Goal: Use online tool/utility: Utilize a website feature to perform a specific function

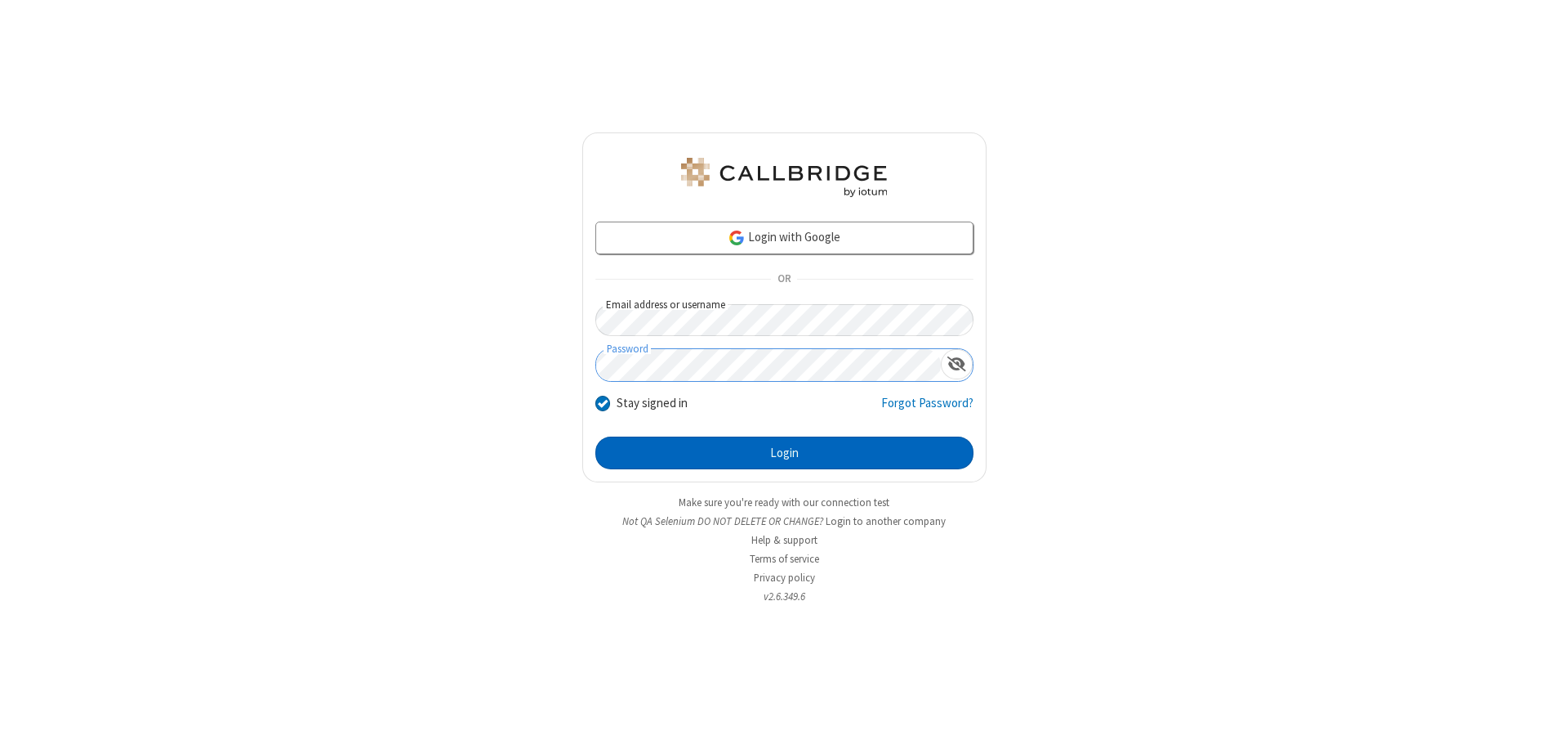
click at [784, 453] on button "Login" at bounding box center [784, 452] width 378 height 33
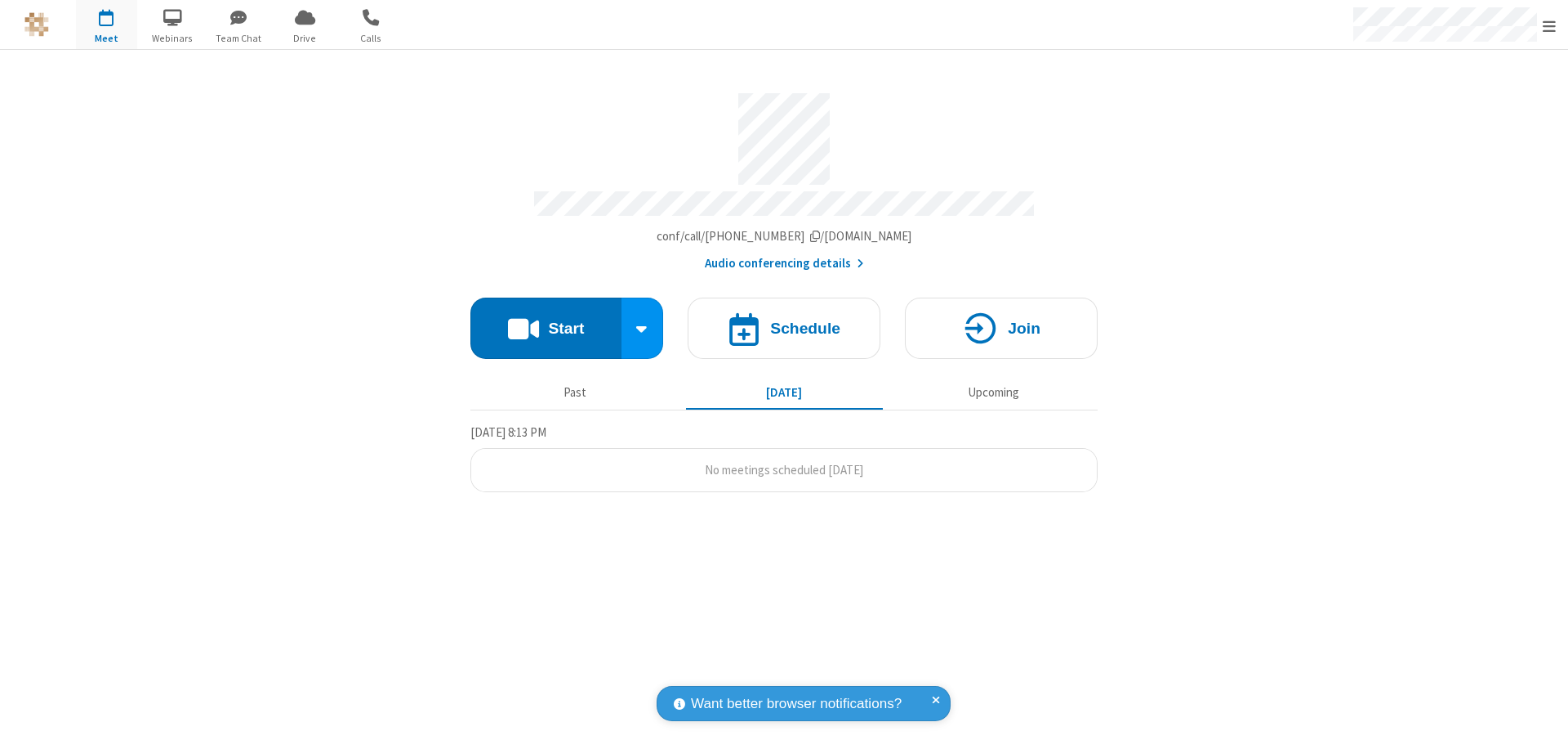
click at [546, 320] on button "Start" at bounding box center [545, 328] width 151 height 61
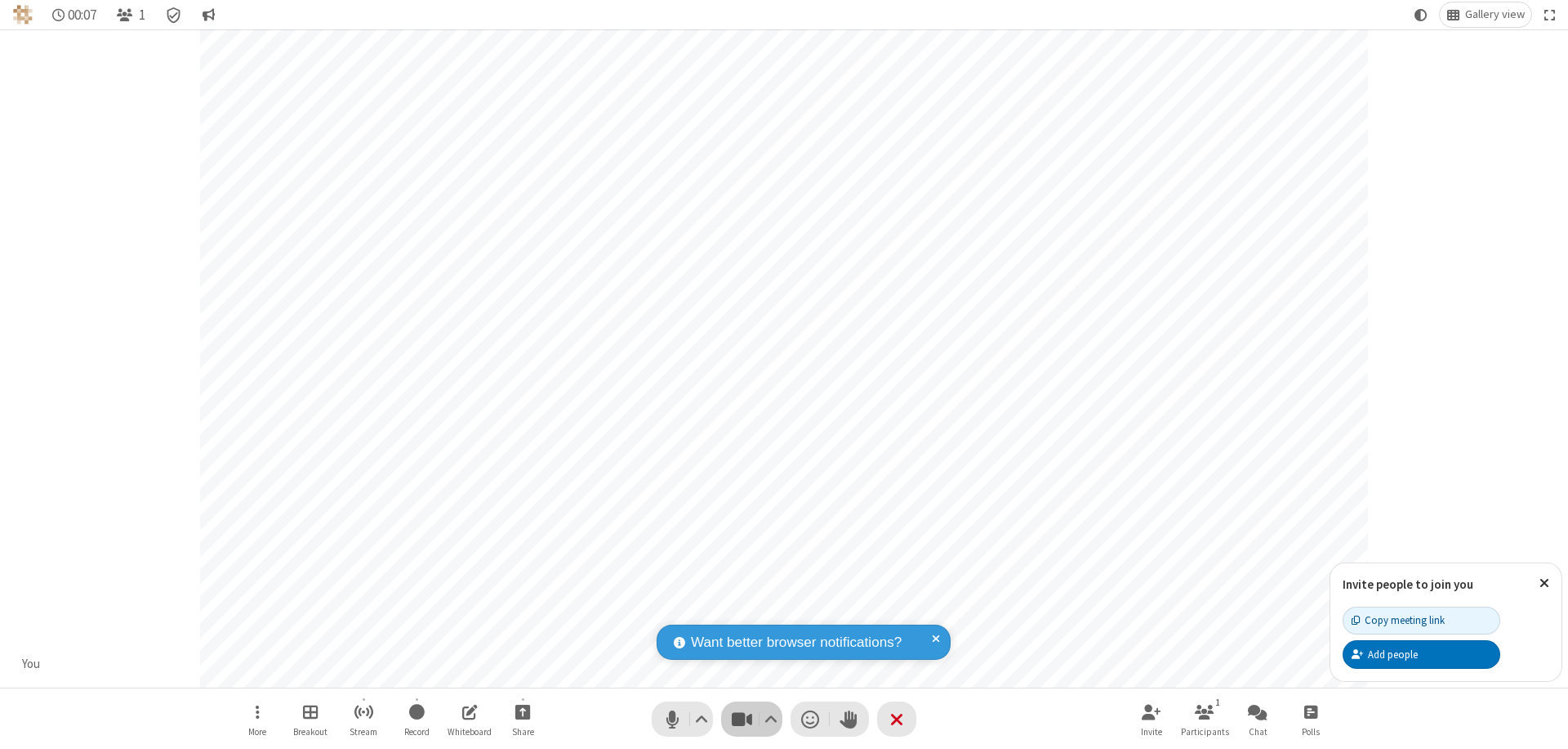
click at [742, 718] on span "Stop video (⌘+Shift+V)" at bounding box center [741, 719] width 24 height 23
click at [742, 718] on span "Start video (⌘+Shift+V)" at bounding box center [741, 719] width 24 height 23
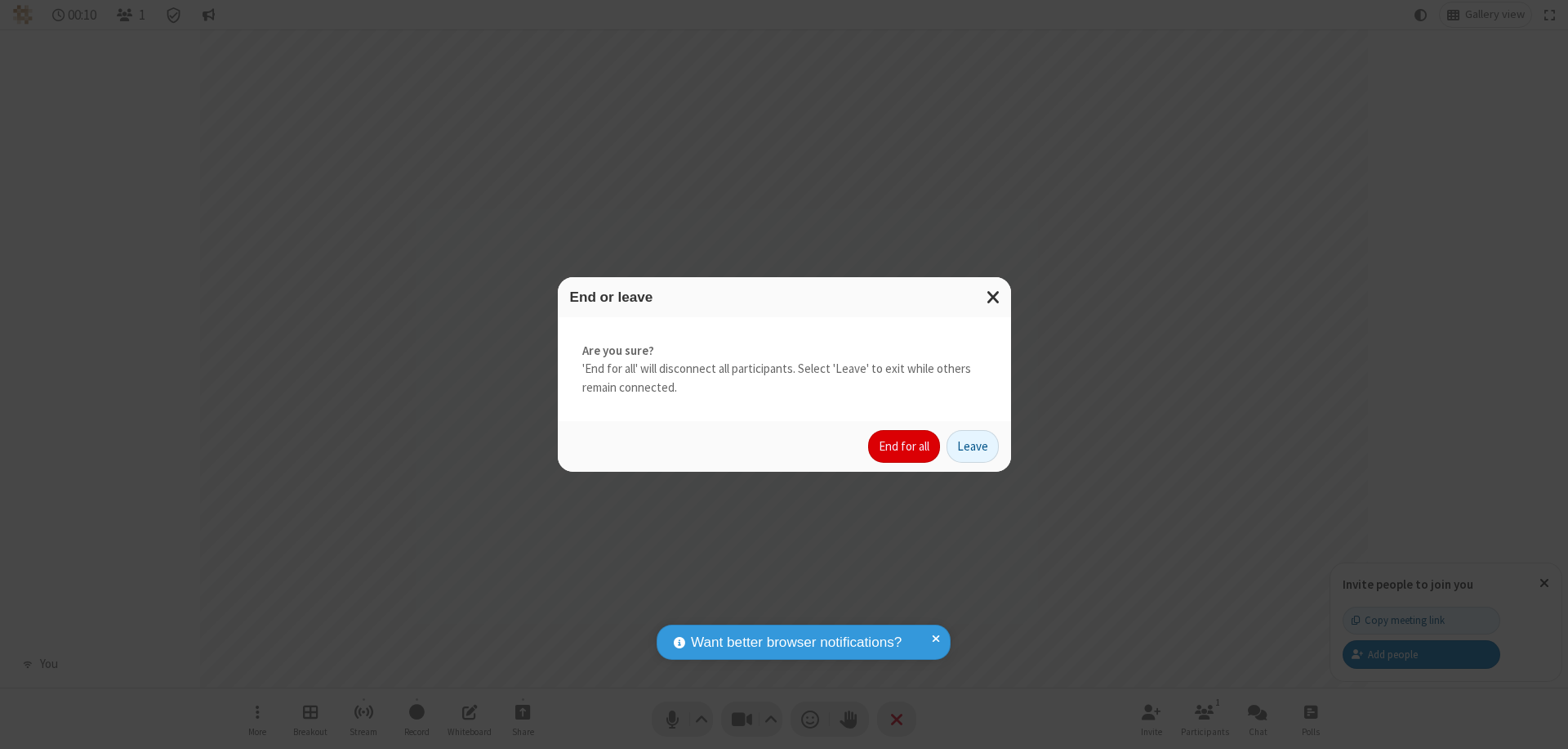
click at [905, 446] on button "End for all" at bounding box center [904, 445] width 72 height 33
